Goal: Task Accomplishment & Management: Manage account settings

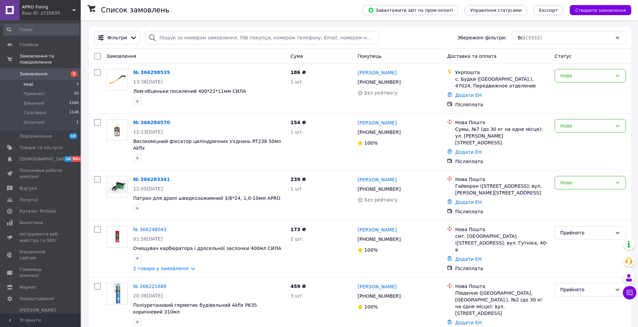
click at [34, 80] on li "Нові 3" at bounding box center [41, 84] width 83 height 9
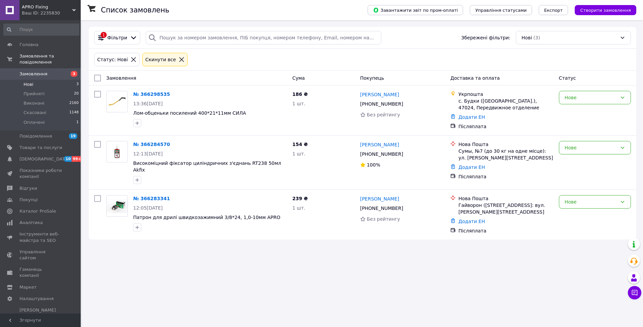
click at [73, 11] on icon at bounding box center [73, 9] width 3 height 3
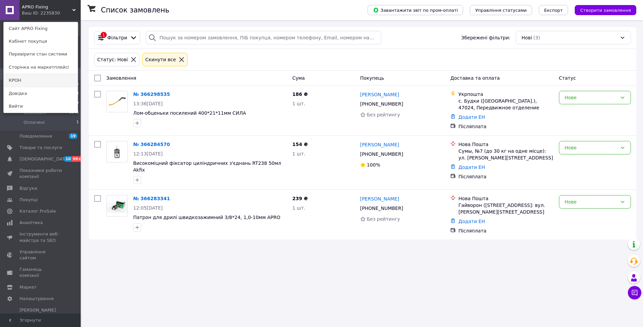
click at [32, 78] on link "КРОН" at bounding box center [41, 80] width 74 height 13
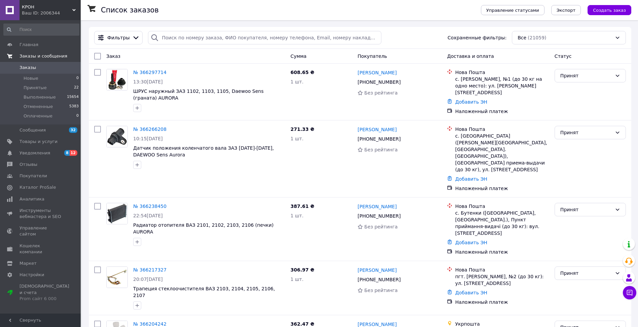
drag, startPoint x: 42, startPoint y: 77, endPoint x: 45, endPoint y: 56, distance: 20.8
click at [42, 77] on li "Новые 0" at bounding box center [41, 78] width 83 height 9
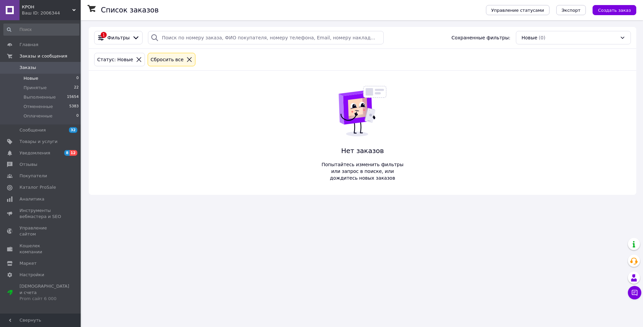
click at [76, 8] on div "КРОН Ваш ID: 2006344" at bounding box center [49, 10] width 61 height 20
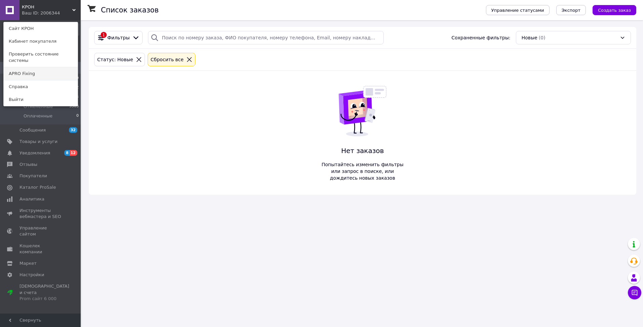
click at [61, 69] on link "APRO Fixing" at bounding box center [41, 73] width 74 height 13
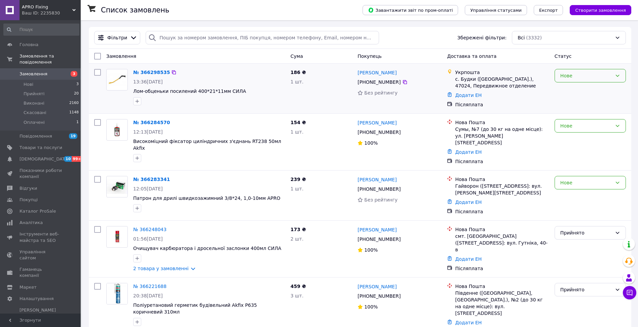
drag, startPoint x: 569, startPoint y: 71, endPoint x: 569, endPoint y: 79, distance: 8.4
click at [569, 71] on div "Нове" at bounding box center [589, 75] width 71 height 13
click at [570, 92] on li "Прийнято" at bounding box center [590, 90] width 71 height 12
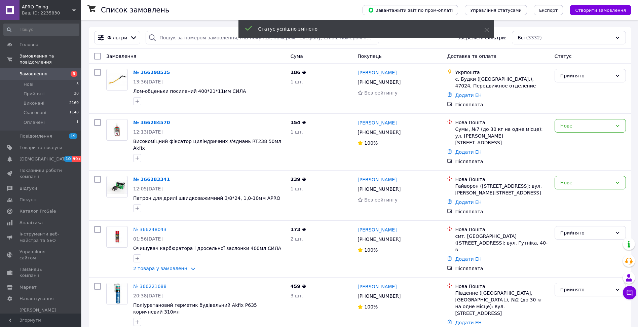
click at [155, 71] on link "№ 366298535" at bounding box center [151, 72] width 37 height 5
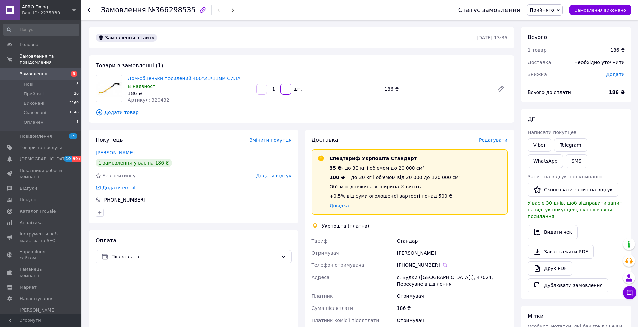
click at [153, 100] on span "Артикул: 320432" at bounding box center [149, 99] width 42 height 5
copy span "320432"
drag, startPoint x: 101, startPoint y: 10, endPoint x: 184, endPoint y: 12, distance: 83.4
click at [184, 12] on div "Замовлення №366298535 Статус замовлення Прийнято Виконано Скасовано Оплачено За…" at bounding box center [359, 10] width 544 height 20
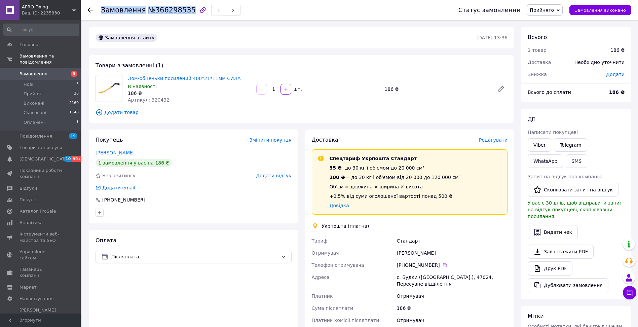
copy h1 "Замовлення №366298535"
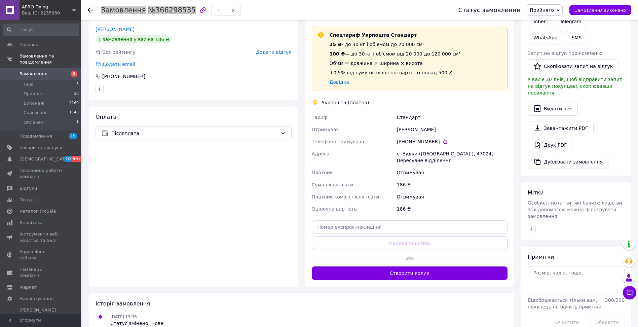
scroll to position [134, 0]
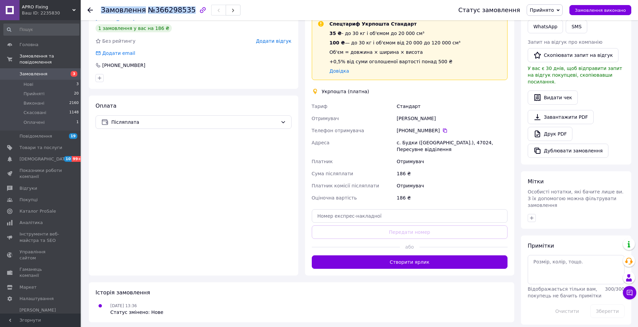
drag, startPoint x: 397, startPoint y: 118, endPoint x: 454, endPoint y: 118, distance: 57.1
click at [454, 118] on div "[PERSON_NAME]" at bounding box center [451, 118] width 113 height 12
copy div "[PERSON_NAME]"
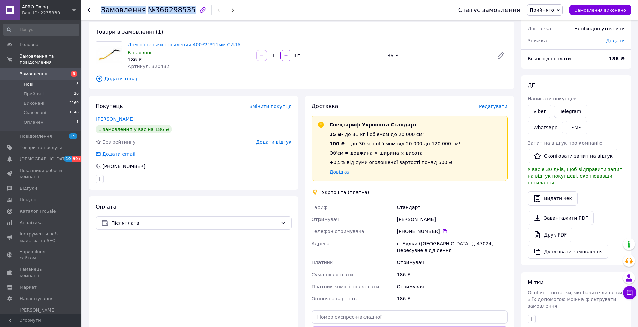
click at [19, 80] on li "Нові 3" at bounding box center [41, 84] width 83 height 9
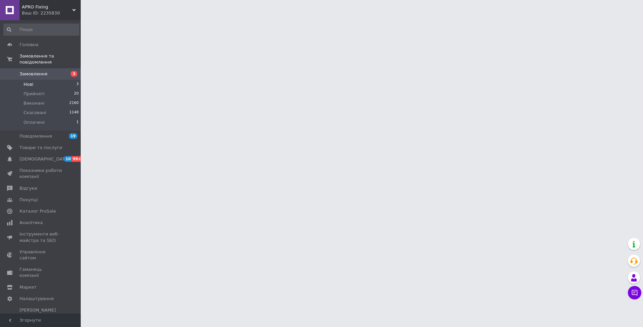
click at [39, 80] on li "Нові 3" at bounding box center [41, 84] width 83 height 9
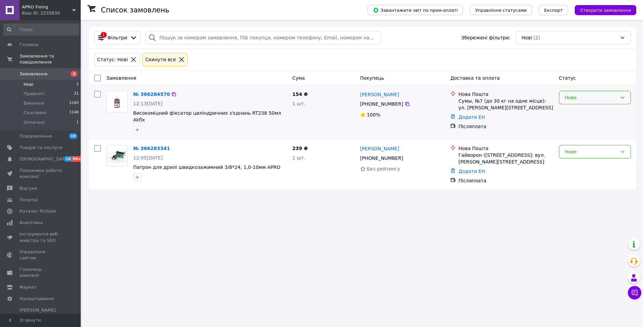
click at [567, 95] on div "Нове" at bounding box center [590, 97] width 52 height 7
click at [568, 112] on li "Прийнято" at bounding box center [594, 112] width 71 height 12
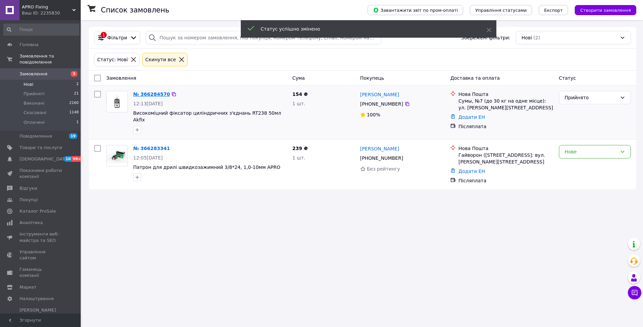
click at [149, 93] on link "№ 366284570" at bounding box center [151, 93] width 37 height 5
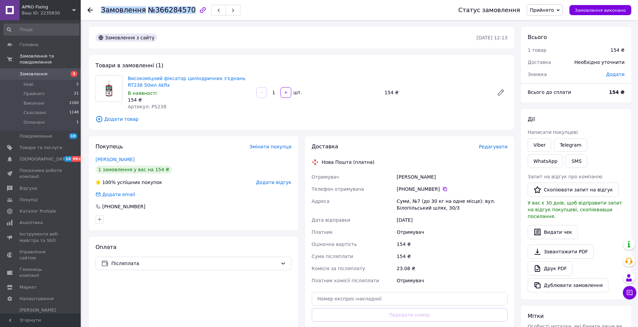
drag, startPoint x: 101, startPoint y: 12, endPoint x: 183, endPoint y: 11, distance: 82.4
click at [183, 11] on h1 "Замовлення №366284570" at bounding box center [148, 10] width 95 height 8
copy h1 "Замовлення №366284570"
drag, startPoint x: 396, startPoint y: 176, endPoint x: 454, endPoint y: 176, distance: 57.8
click at [454, 176] on div "[PERSON_NAME]" at bounding box center [451, 177] width 113 height 12
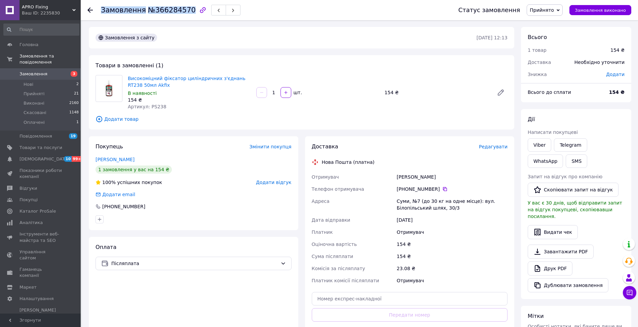
copy div "[PERSON_NAME]"
click at [153, 108] on span "Артикул: PS238" at bounding box center [147, 106] width 39 height 5
copy span "PS238"
click at [40, 81] on li "Нові 2" at bounding box center [41, 84] width 83 height 9
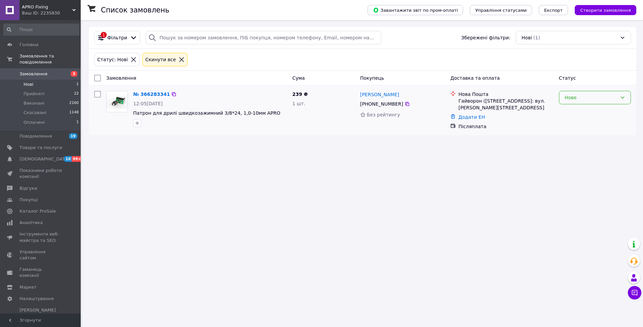
click at [592, 98] on div "Нове" at bounding box center [590, 97] width 52 height 7
click at [584, 111] on li "Прийнято" at bounding box center [594, 112] width 71 height 12
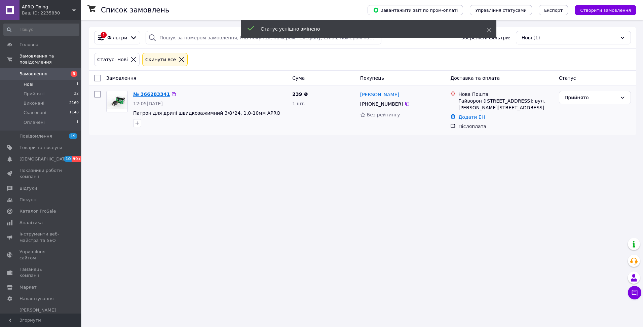
click at [148, 95] on link "№ 366283341" at bounding box center [151, 93] width 37 height 5
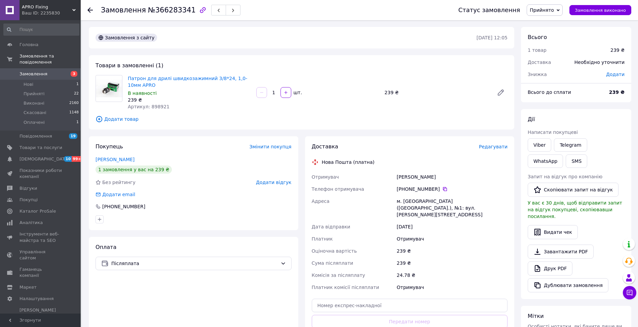
drag, startPoint x: 397, startPoint y: 177, endPoint x: 446, endPoint y: 177, distance: 49.4
click at [446, 177] on div "[PERSON_NAME]" at bounding box center [451, 177] width 113 height 12
copy div "[PERSON_NAME]"
drag, startPoint x: 102, startPoint y: 11, endPoint x: 184, endPoint y: 12, distance: 82.0
click at [184, 12] on h1 "Замовлення №366283341" at bounding box center [148, 10] width 95 height 8
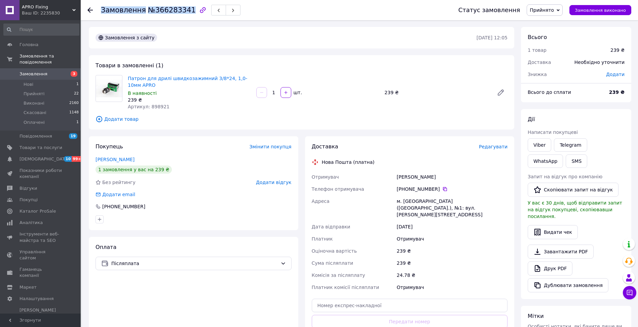
copy h1 "Замовлення №366283341"
click at [152, 108] on span "Артикул: 898921" at bounding box center [149, 106] width 42 height 5
copy span "898921"
click at [46, 80] on li "Нові 1" at bounding box center [41, 84] width 83 height 9
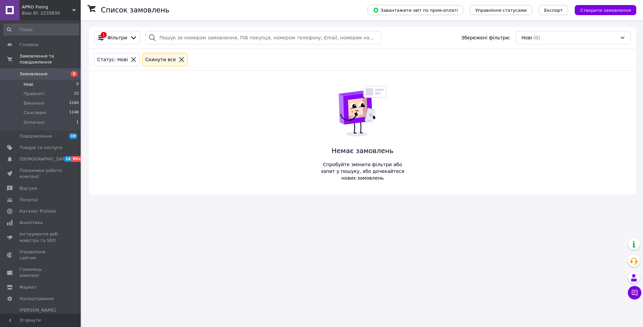
click at [46, 80] on li "Нові 0" at bounding box center [41, 84] width 83 height 9
